Goal: Use online tool/utility: Utilize a website feature to perform a specific function

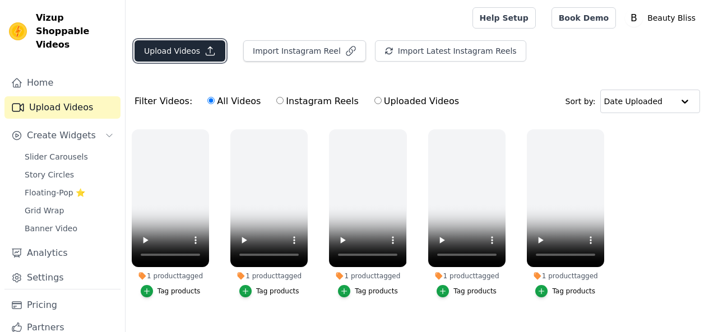
click at [179, 55] on button "Upload Videos" at bounding box center [180, 50] width 91 height 21
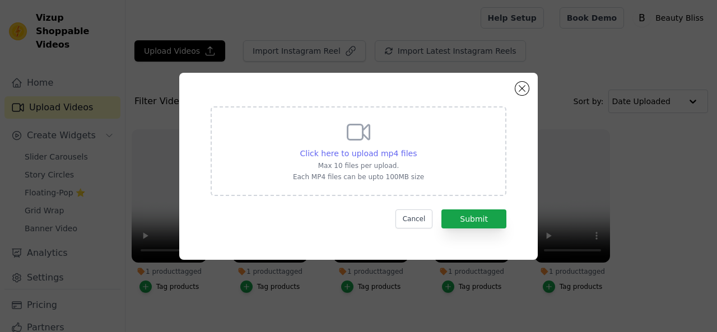
click at [368, 149] on span "Click here to upload mp4 files" at bounding box center [358, 153] width 117 height 9
click at [416, 148] on input "Click here to upload mp4 files Max 10 files per upload. Each MP4 files can be u…" at bounding box center [416, 147] width 1 height 1
type input "C:\fakepath\WhatsApp Video 2025-08-22 at 1.07.32 AM (1).mp4"
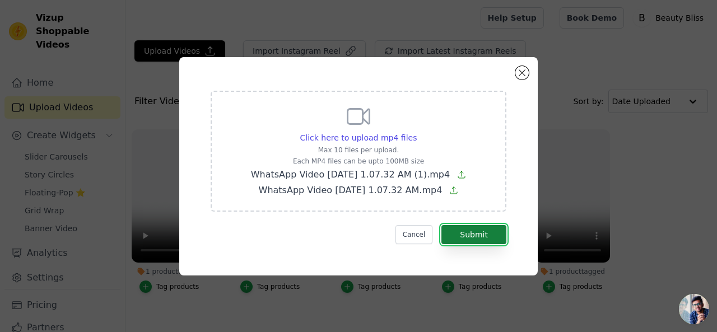
click at [453, 234] on button "Submit" at bounding box center [474, 234] width 65 height 19
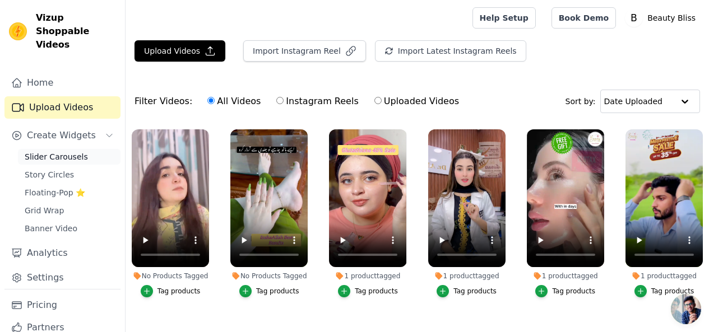
click at [84, 149] on link "Slider Carousels" at bounding box center [69, 157] width 103 height 16
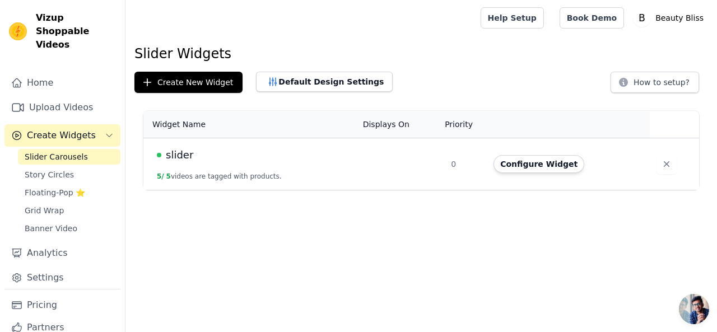
click at [260, 152] on div "slider" at bounding box center [253, 155] width 193 height 16
click at [105, 131] on icon "Sidebar" at bounding box center [109, 135] width 9 height 9
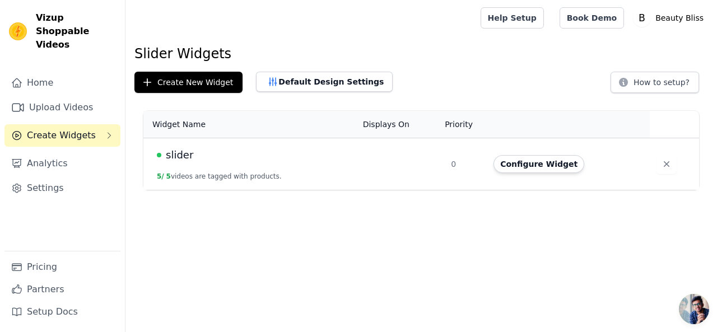
click at [102, 124] on button "Create Widgets" at bounding box center [62, 135] width 116 height 22
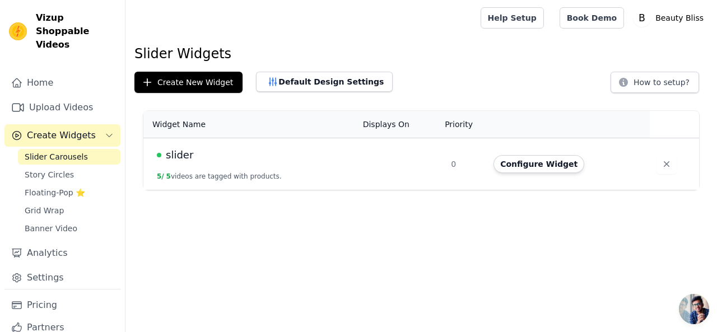
click at [87, 149] on link "Slider Carousels" at bounding box center [69, 157] width 103 height 16
click at [257, 178] on button "5 / 5 videos are tagged with products." at bounding box center [219, 176] width 125 height 9
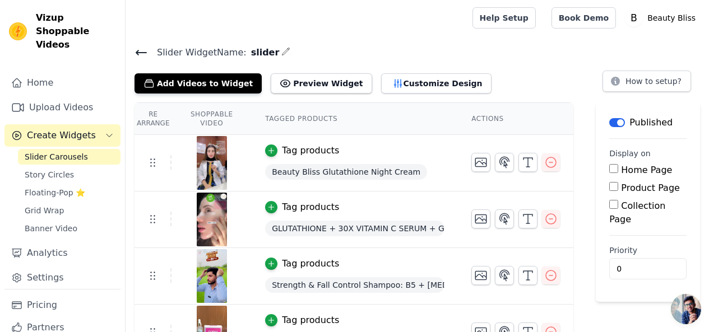
click at [92, 124] on button "Create Widgets" at bounding box center [62, 135] width 116 height 22
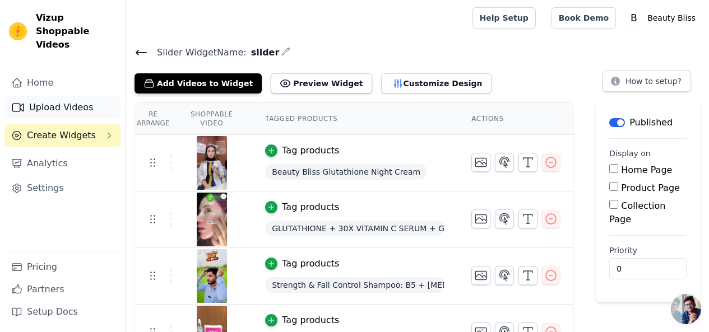
click at [73, 96] on link "Upload Videos" at bounding box center [62, 107] width 116 height 22
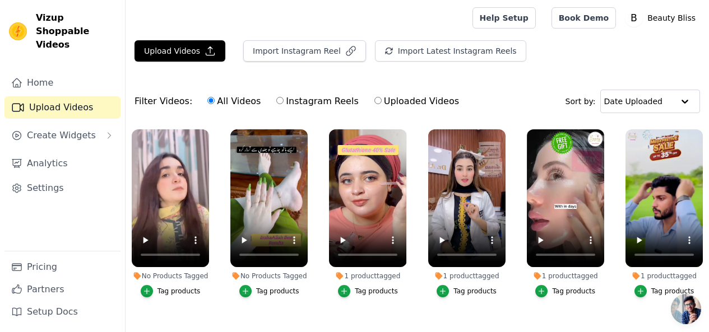
click at [182, 287] on div "Tag products" at bounding box center [178, 291] width 43 height 9
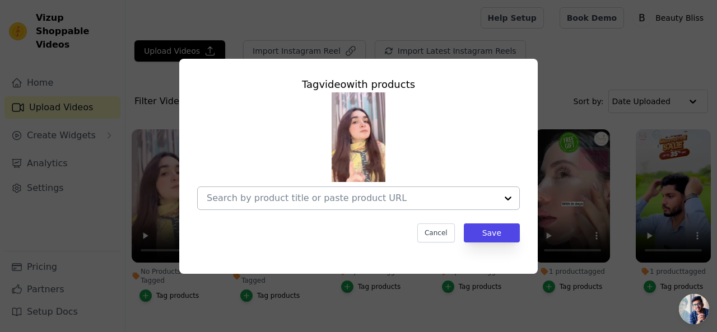
click at [512, 197] on div at bounding box center [508, 198] width 22 height 22
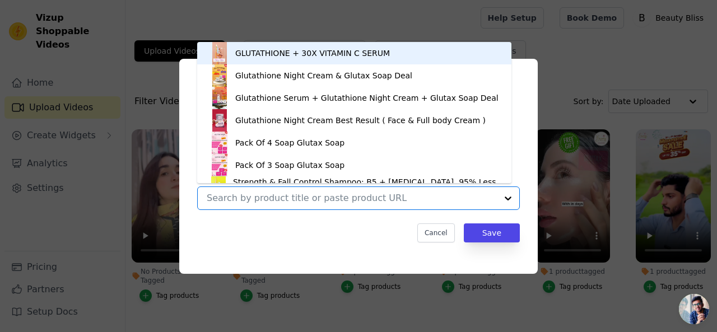
click at [347, 50] on div "GLUTATHIONE + 30X VITAMIN C SERUM" at bounding box center [312, 53] width 155 height 11
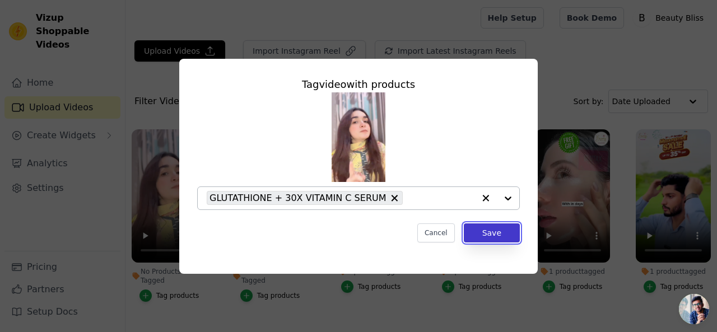
click at [492, 229] on button "Save" at bounding box center [492, 233] width 56 height 19
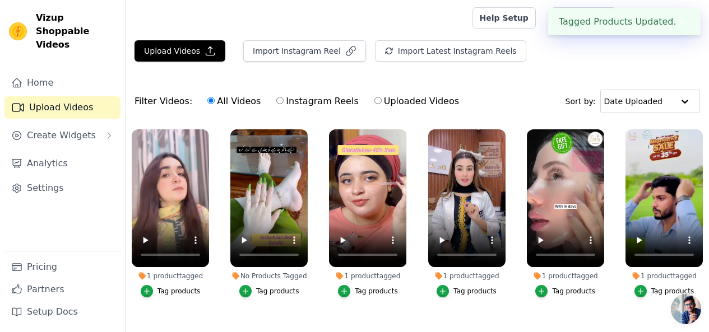
click at [276, 287] on div "Tag products" at bounding box center [277, 291] width 43 height 9
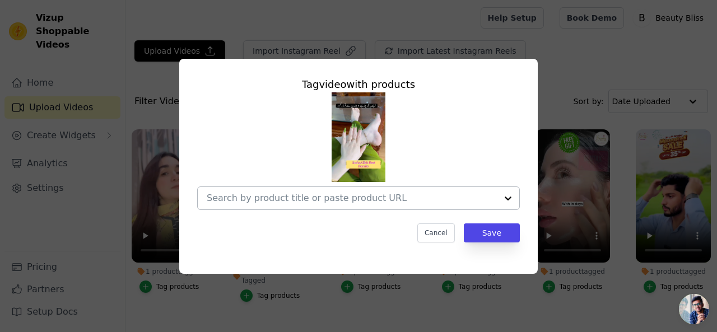
click at [509, 201] on div at bounding box center [508, 198] width 22 height 22
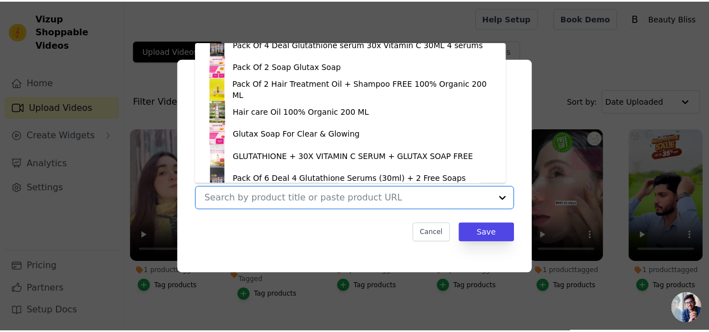
scroll to position [262, 0]
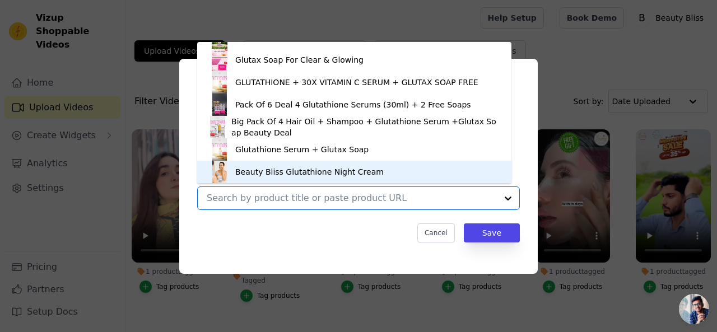
click at [329, 170] on div "Beauty Bliss Glutathione Night Cream" at bounding box center [309, 171] width 149 height 11
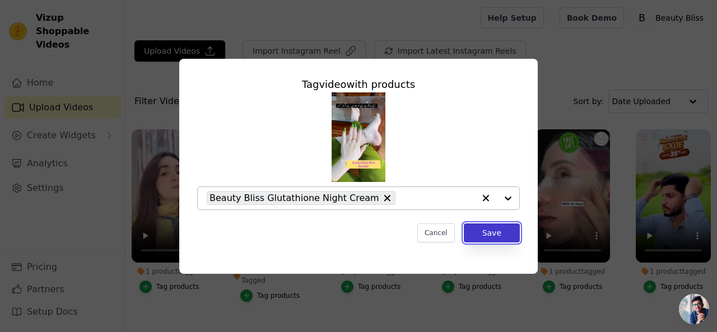
click at [486, 239] on button "Save" at bounding box center [492, 233] width 56 height 19
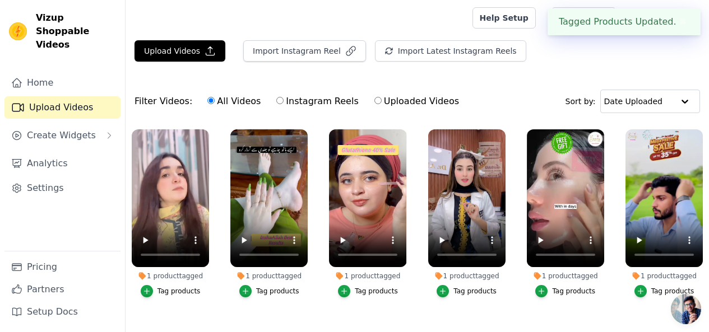
click at [488, 99] on div "Filter Videos: All Videos Instagram Reels Uploaded Videos Sort by: Date Uploaded" at bounding box center [417, 102] width 583 height 44
click at [95, 127] on button "Create Widgets" at bounding box center [62, 135] width 116 height 22
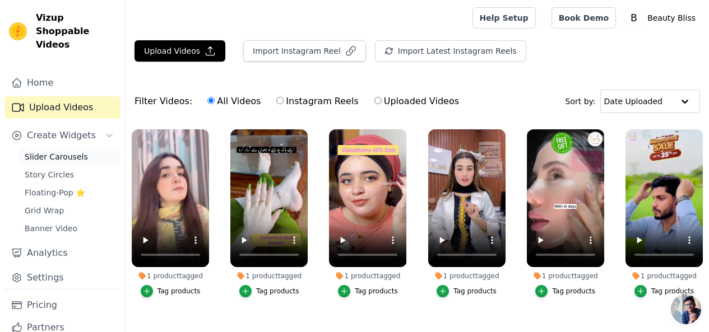
click at [81, 149] on link "Slider Carousels" at bounding box center [69, 157] width 103 height 16
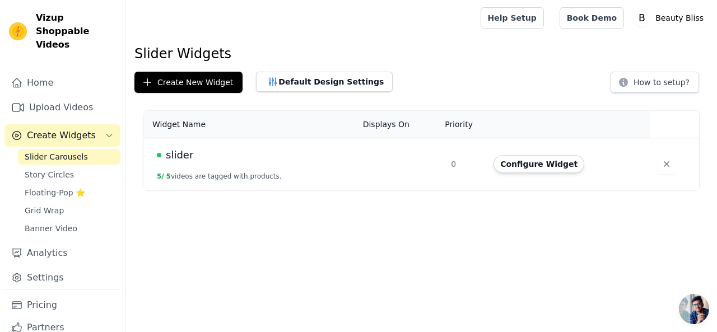
click at [207, 180] on button "5 / 5 videos are tagged with products." at bounding box center [219, 176] width 125 height 9
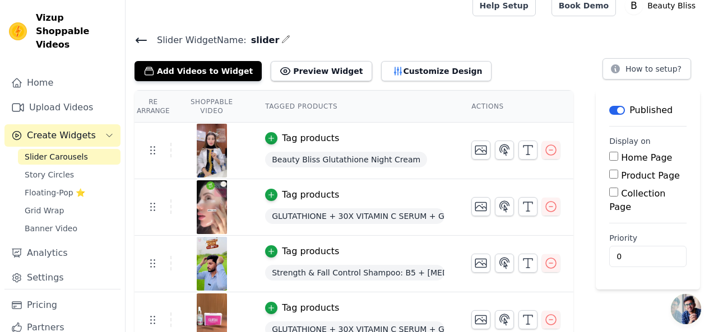
scroll to position [13, 0]
click at [304, 64] on button "Preview Widget" at bounding box center [321, 71] width 101 height 20
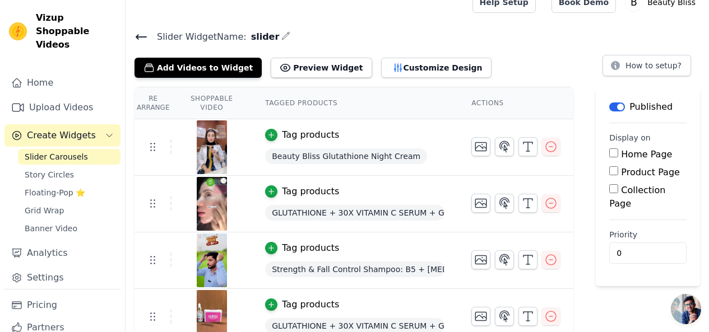
scroll to position [0, 0]
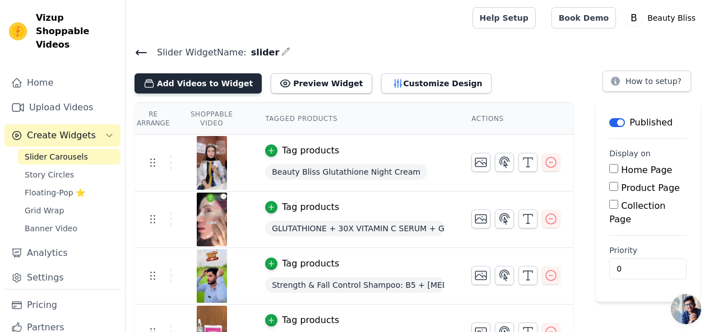
click at [208, 81] on button "Add Videos to Widget" at bounding box center [198, 83] width 127 height 20
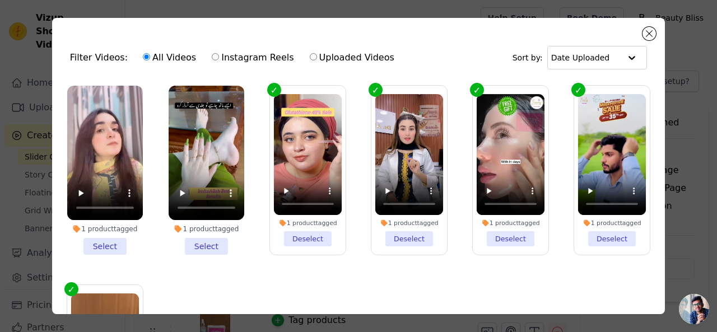
click at [98, 239] on li "1 product tagged Select" at bounding box center [105, 170] width 76 height 169
click at [0, 0] on input "1 product tagged Select" at bounding box center [0, 0] width 0 height 0
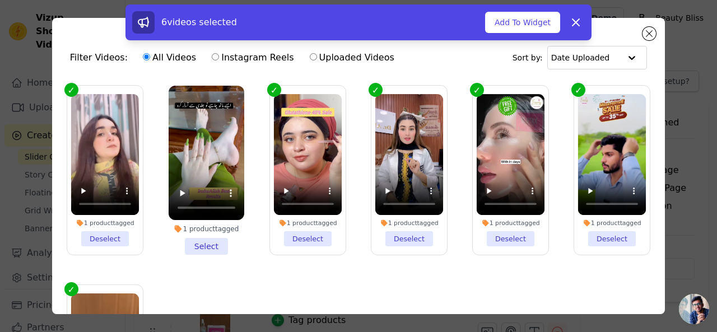
click at [200, 239] on li "1 product tagged Select" at bounding box center [207, 170] width 76 height 169
click at [0, 0] on input "1 product tagged Select" at bounding box center [0, 0] width 0 height 0
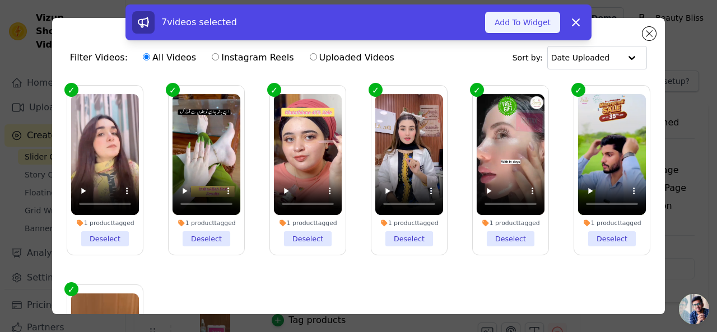
click at [527, 25] on button "Add To Widget" at bounding box center [522, 22] width 75 height 21
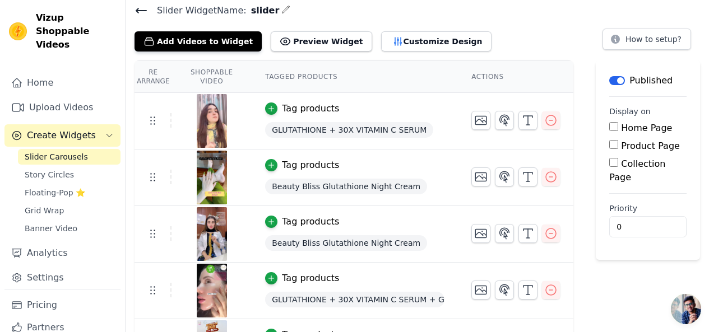
scroll to position [41, 0]
